Goal: Task Accomplishment & Management: Manage account settings

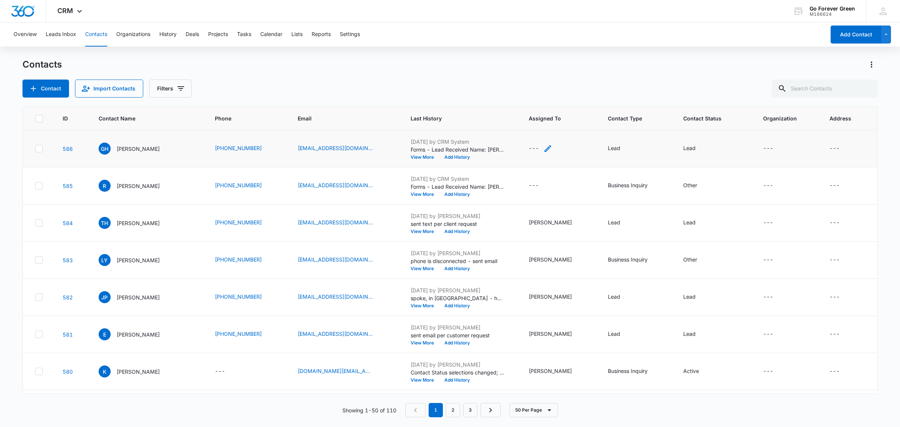
click at [549, 147] on icon "Assigned To - - Select to Edit Field" at bounding box center [547, 148] width 9 height 9
click at [548, 97] on div at bounding box center [543, 94] width 78 height 18
click at [548, 97] on div at bounding box center [533, 100] width 30 height 9
click at [547, 222] on p "[PERSON_NAME]" at bounding box center [541, 226] width 43 height 8
click at [580, 75] on div "Assigned To [PERSON_NAME] Cancel Save" at bounding box center [553, 104] width 103 height 69
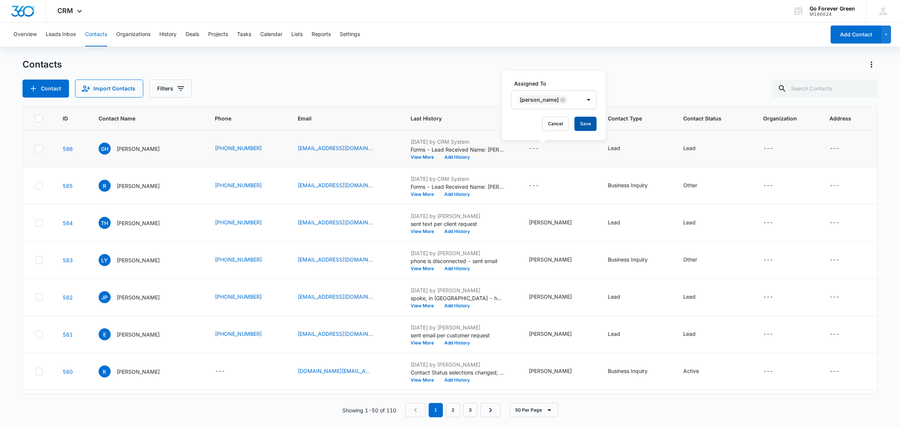
click at [581, 124] on button "Save" at bounding box center [585, 124] width 22 height 14
click at [549, 184] on icon "Assigned To - - Select to Edit Field" at bounding box center [547, 185] width 9 height 9
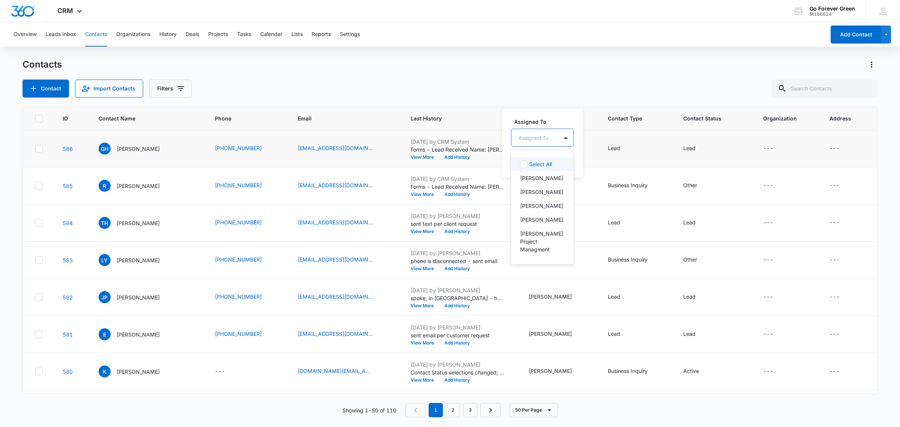
click at [556, 134] on div "Assigned To" at bounding box center [534, 137] width 47 height 17
click at [537, 259] on p "[PERSON_NAME]" at bounding box center [541, 263] width 43 height 8
click at [564, 118] on label "Assigned To" at bounding box center [556, 121] width 85 height 8
click at [584, 159] on button "Save" at bounding box center [585, 161] width 22 height 14
